Goal: Go to known website: Access a specific website the user already knows

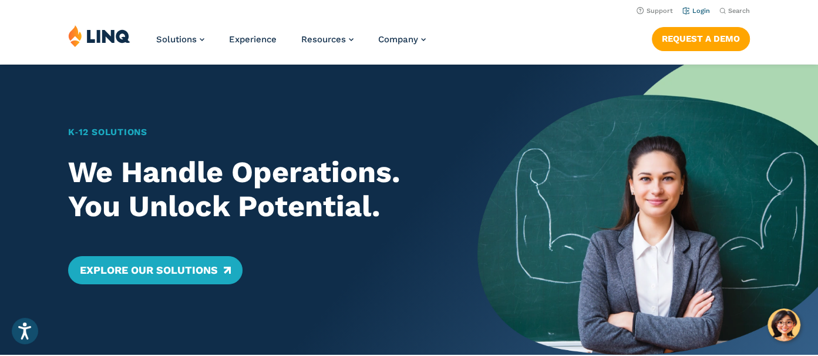
click at [684, 13] on link "Login" at bounding box center [696, 11] width 28 height 8
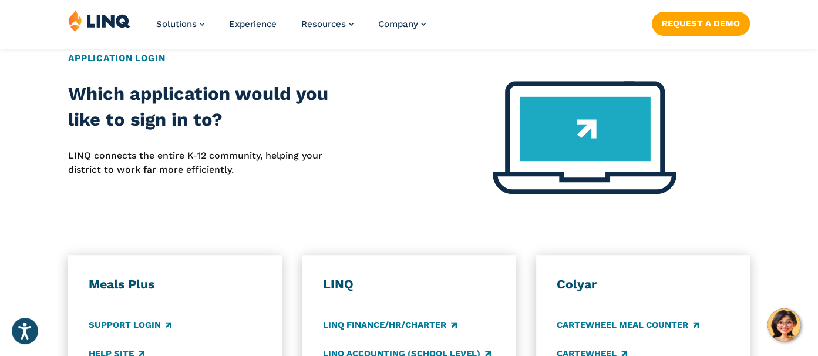
scroll to position [500, 0]
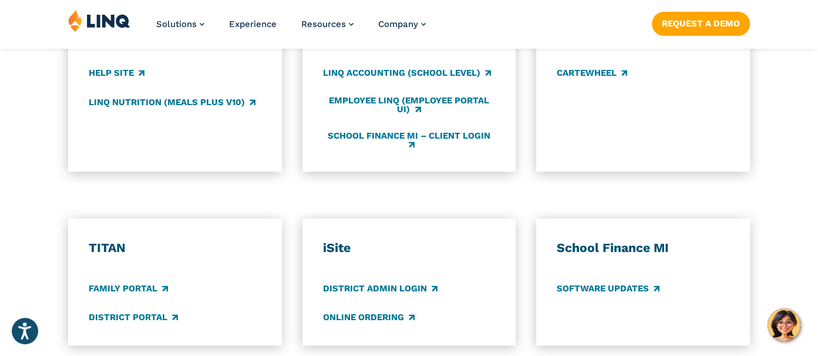
scroll to position [848, 0]
